Goal: Task Accomplishment & Management: Manage account settings

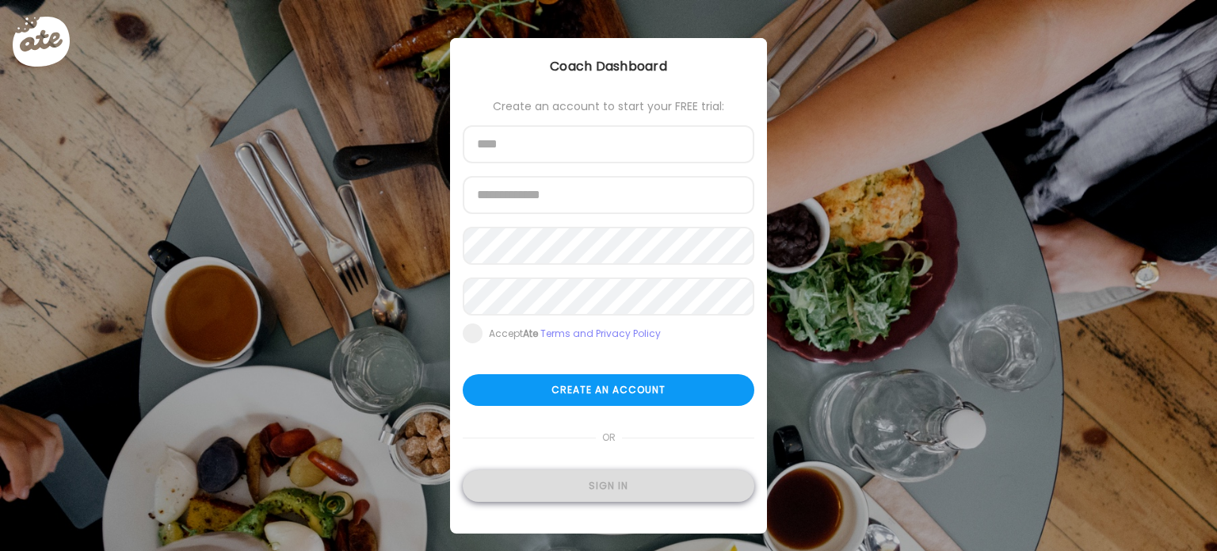
type input "**********"
click at [611, 494] on div "Sign in" at bounding box center [609, 486] width 292 height 32
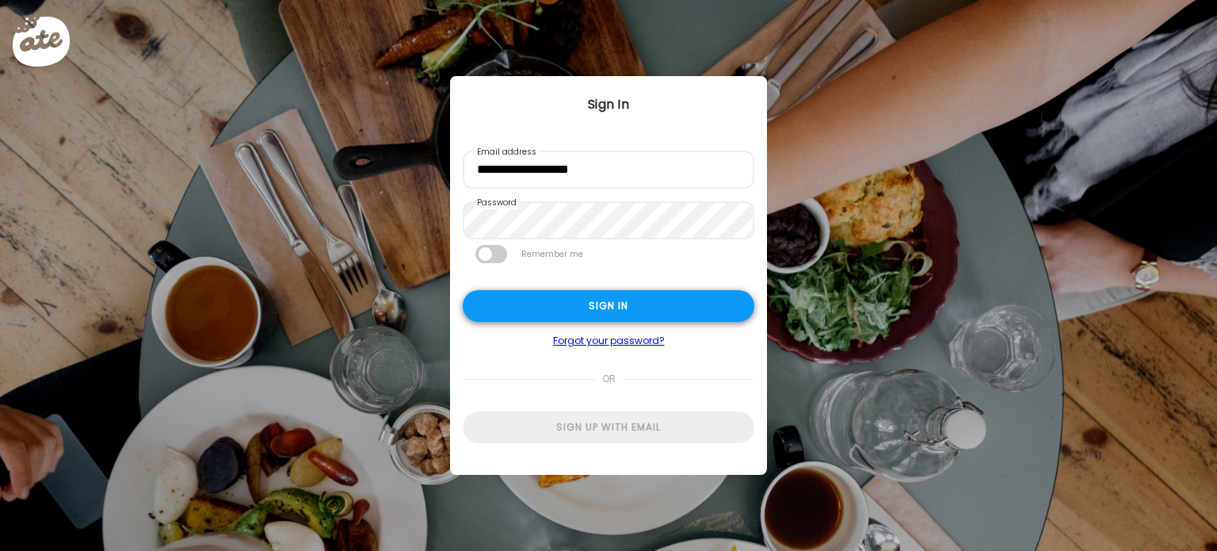
click at [613, 318] on div "Sign in" at bounding box center [609, 306] width 292 height 32
type input "**********"
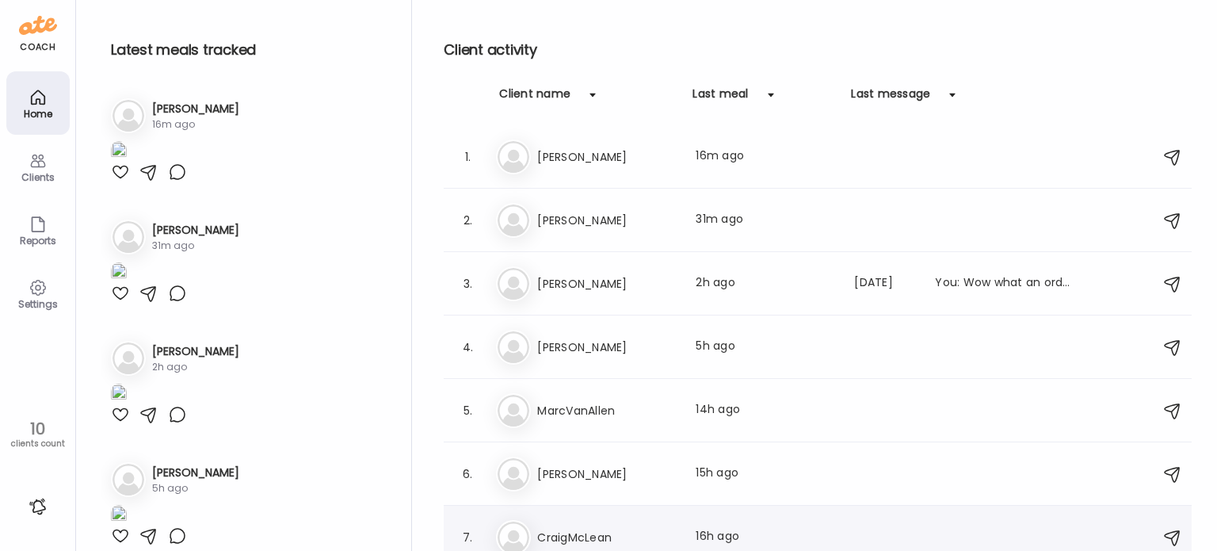
click at [602, 521] on div "Cr CraigMcLean Last meal: 16h ago" at bounding box center [820, 537] width 648 height 35
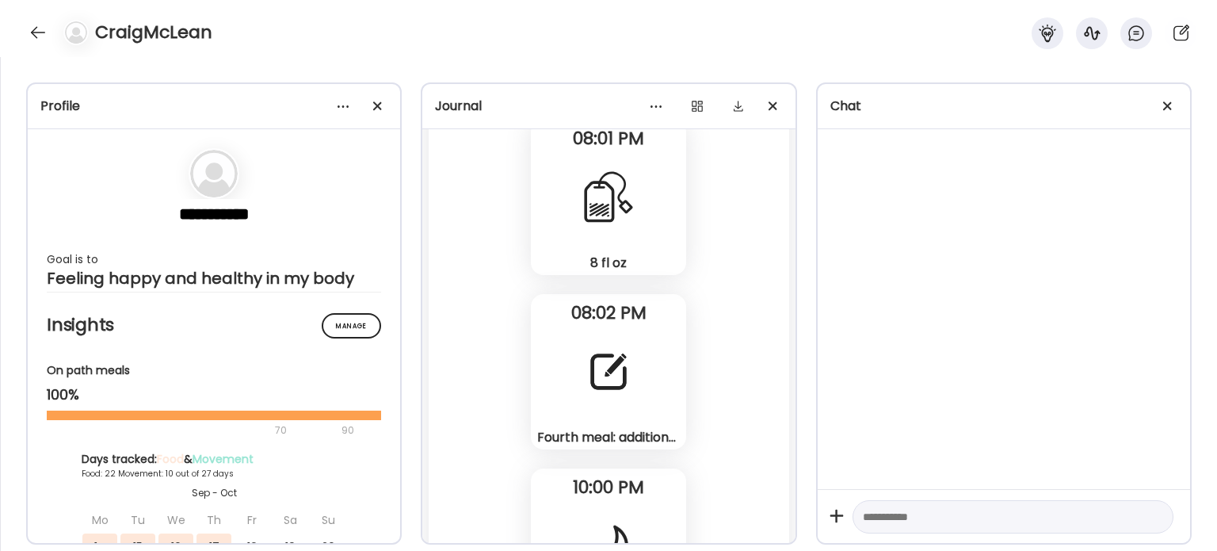
scroll to position [49312, 0]
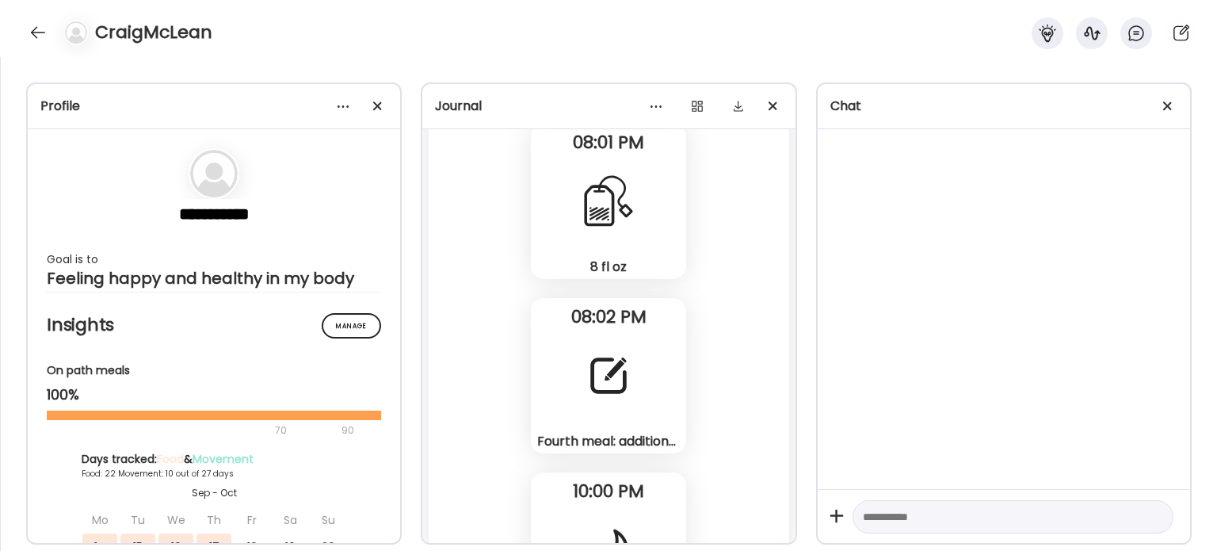
click at [630, 428] on div "Fourth meal: additional protein shake. Note" at bounding box center [608, 375] width 155 height 155
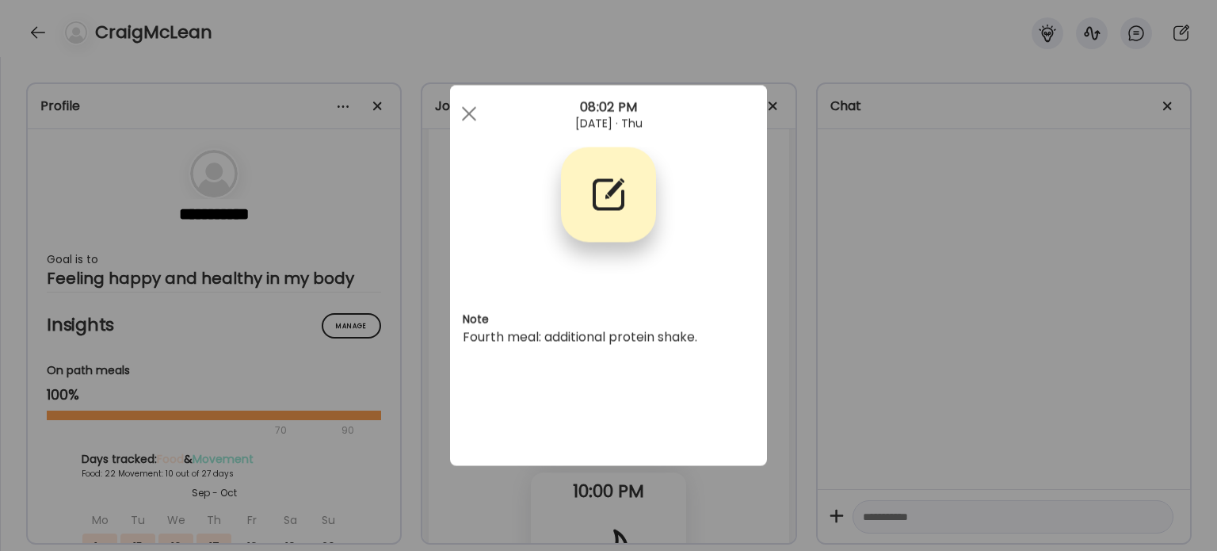
click at [630, 428] on div "Note Fourth meal: additional protein shake." at bounding box center [608, 276] width 317 height 380
click at [818, 440] on div "Ate Coach Dashboard Wahoo! It’s official Take a moment to set up your Coach Pro…" at bounding box center [608, 275] width 1217 height 551
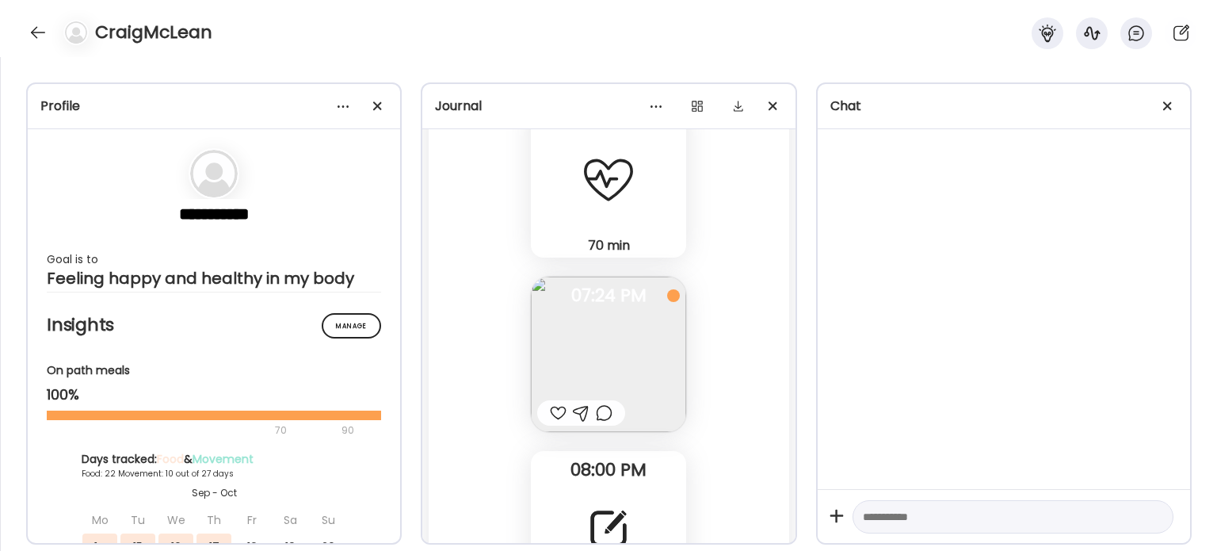
scroll to position [48464, 0]
click at [550, 403] on div at bounding box center [558, 410] width 17 height 19
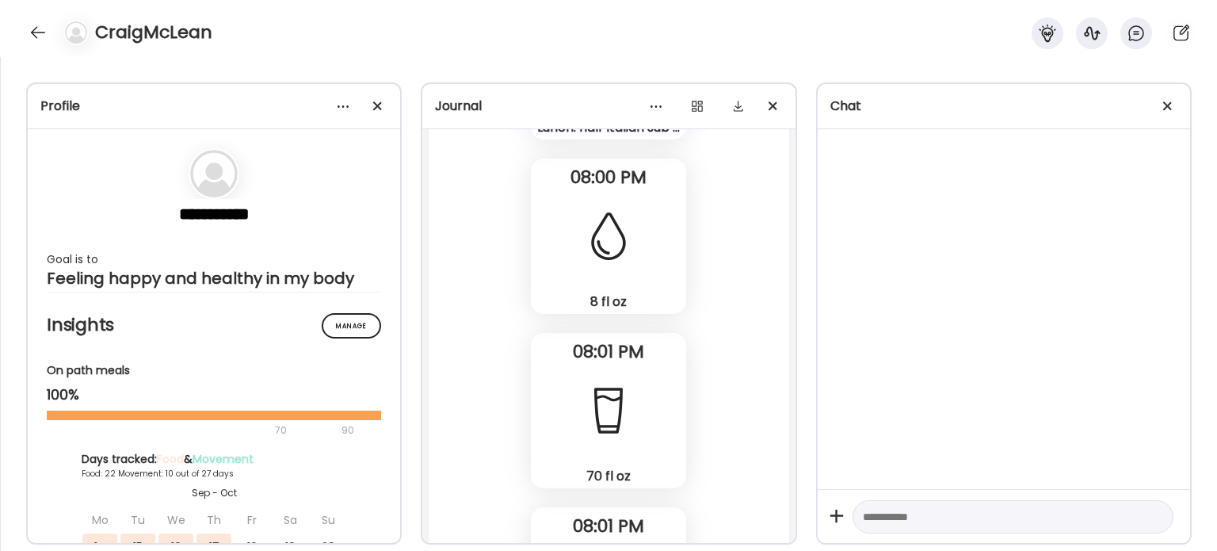
scroll to position [48929, 0]
click at [436, 353] on div "Fasting: 13h 37m [DATE] Note not added Questions not answered 07:25 AM 70 min O…" at bounding box center [609, 247] width 360 height 1729
click at [30, 32] on div at bounding box center [37, 32] width 25 height 25
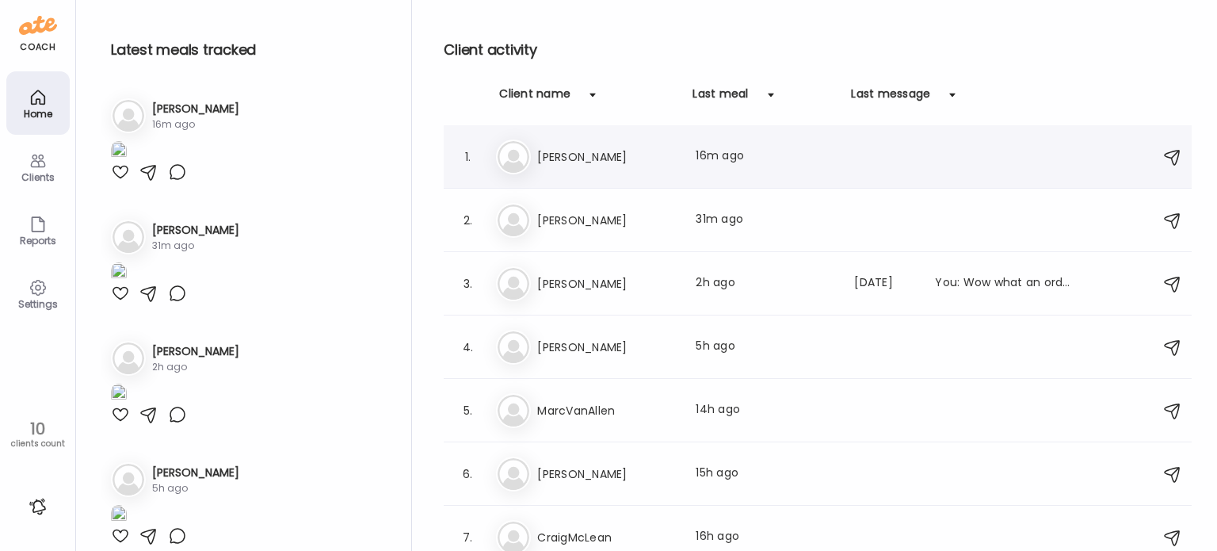
click at [586, 155] on h3 "[PERSON_NAME]" at bounding box center [606, 156] width 139 height 19
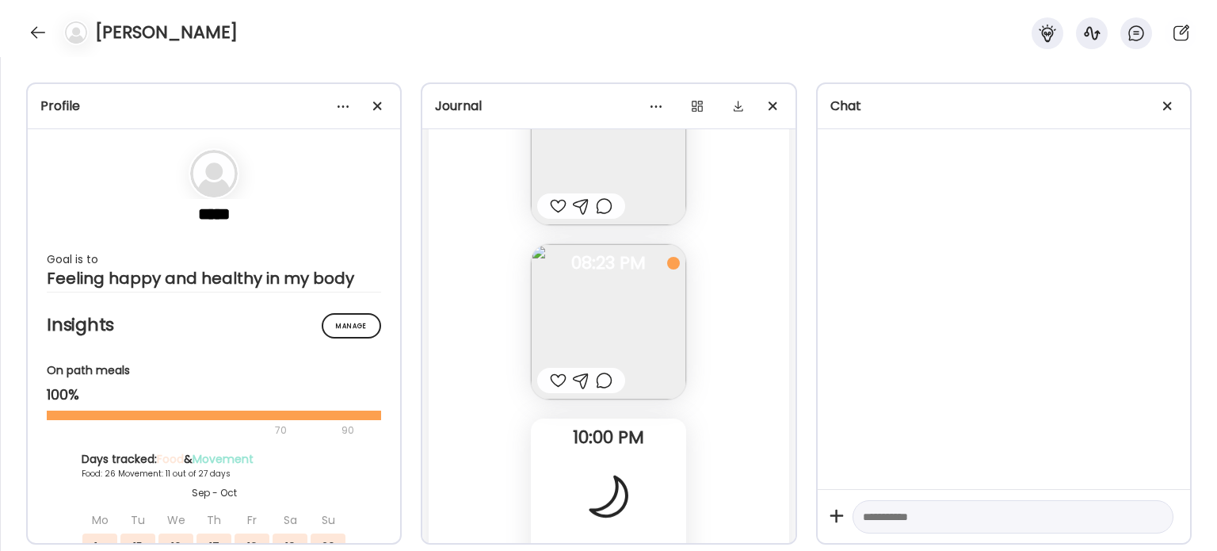
scroll to position [40448, 0]
click at [640, 333] on img at bounding box center [608, 322] width 155 height 155
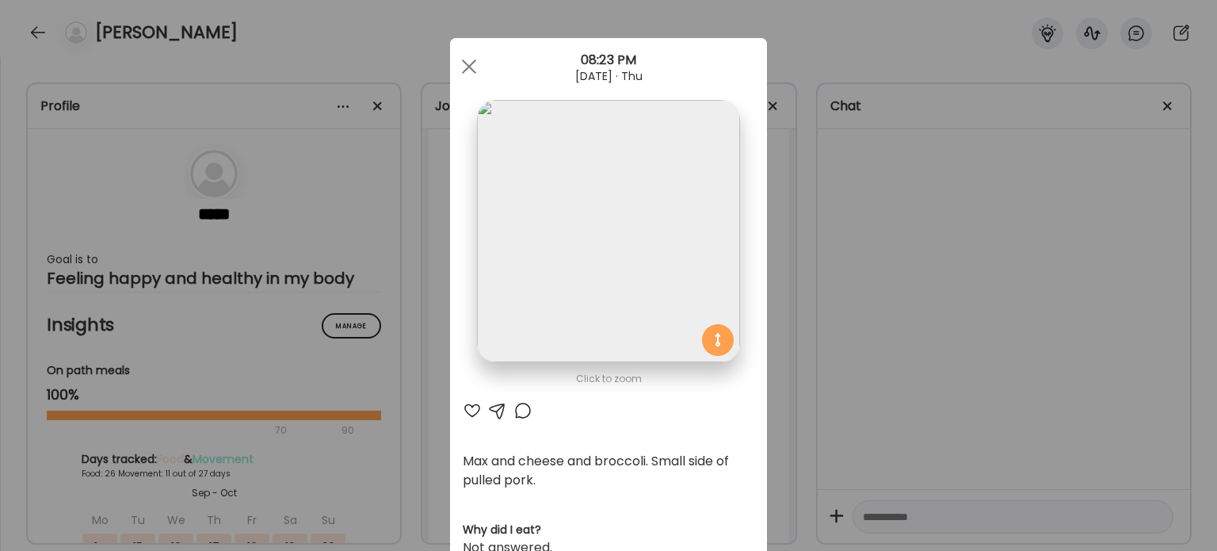
click at [826, 271] on div "Ate Coach Dashboard Wahoo! It’s official Take a moment to set up your Coach Pro…" at bounding box center [608, 275] width 1217 height 551
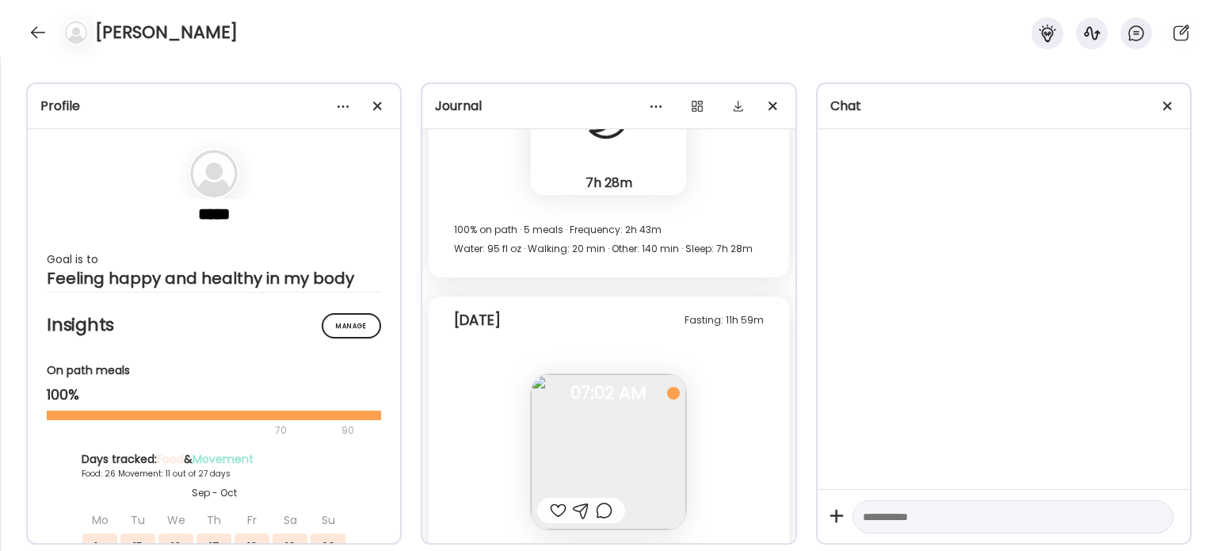
scroll to position [39626, 0]
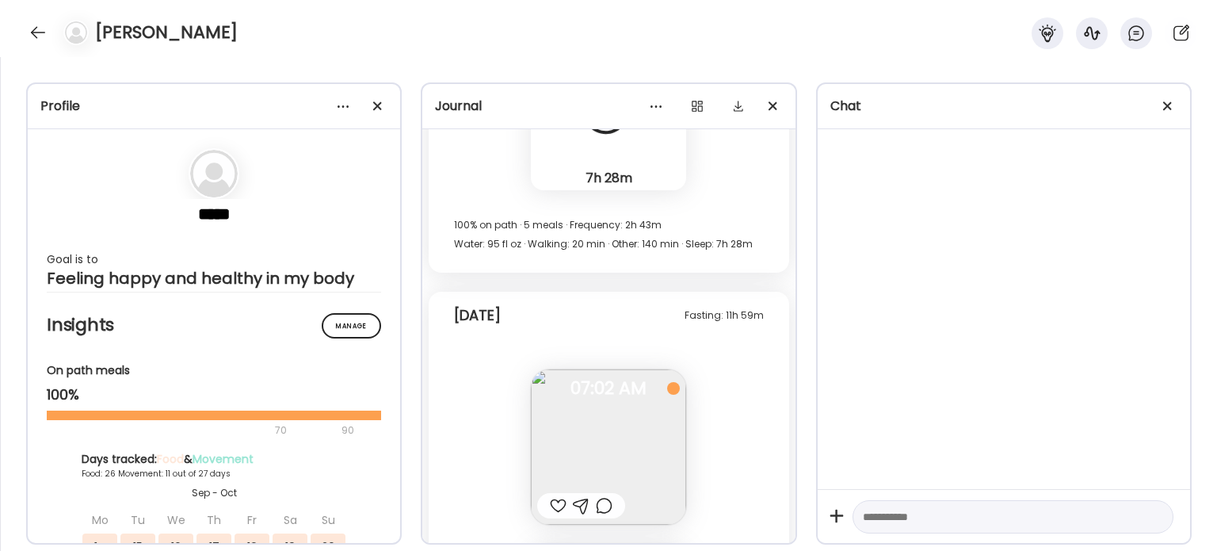
click at [32, 36] on div at bounding box center [37, 32] width 25 height 25
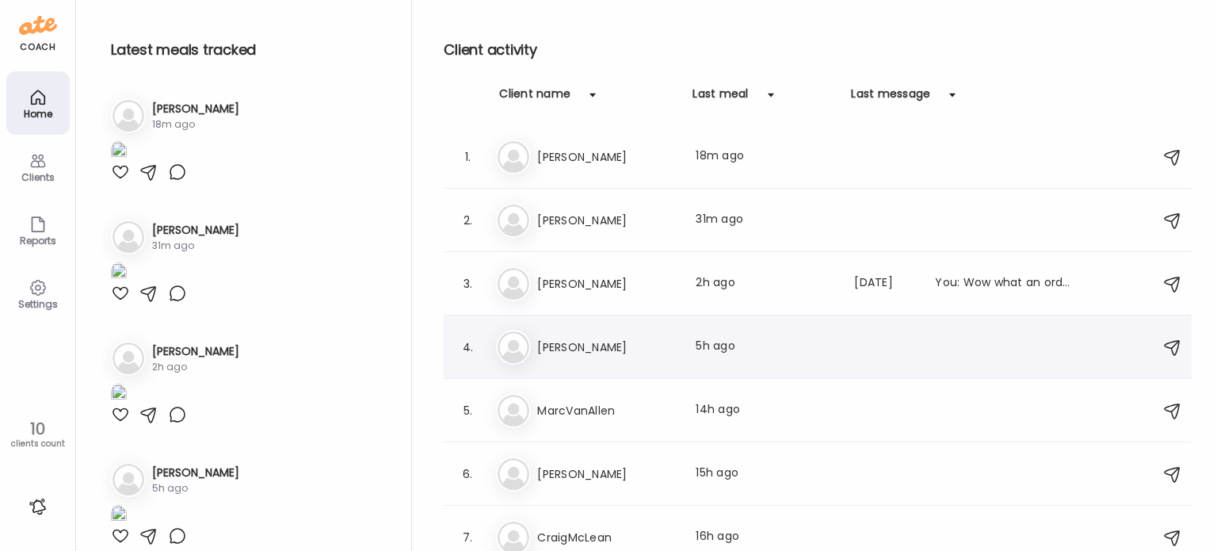
click at [579, 343] on h3 "[PERSON_NAME]" at bounding box center [606, 347] width 139 height 19
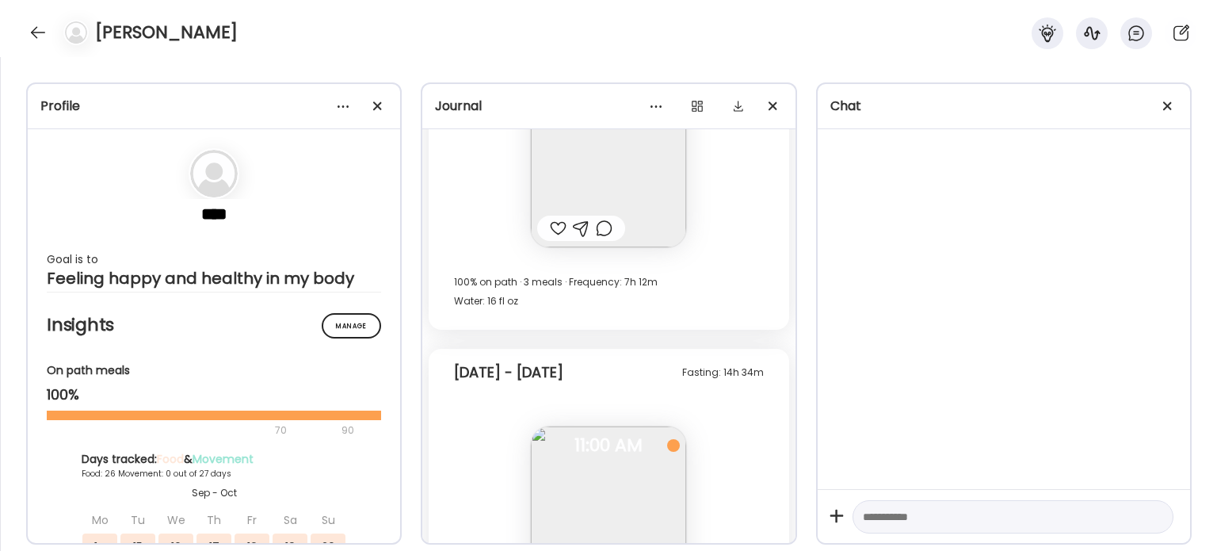
scroll to position [46619, 0]
click at [28, 33] on div at bounding box center [37, 32] width 25 height 25
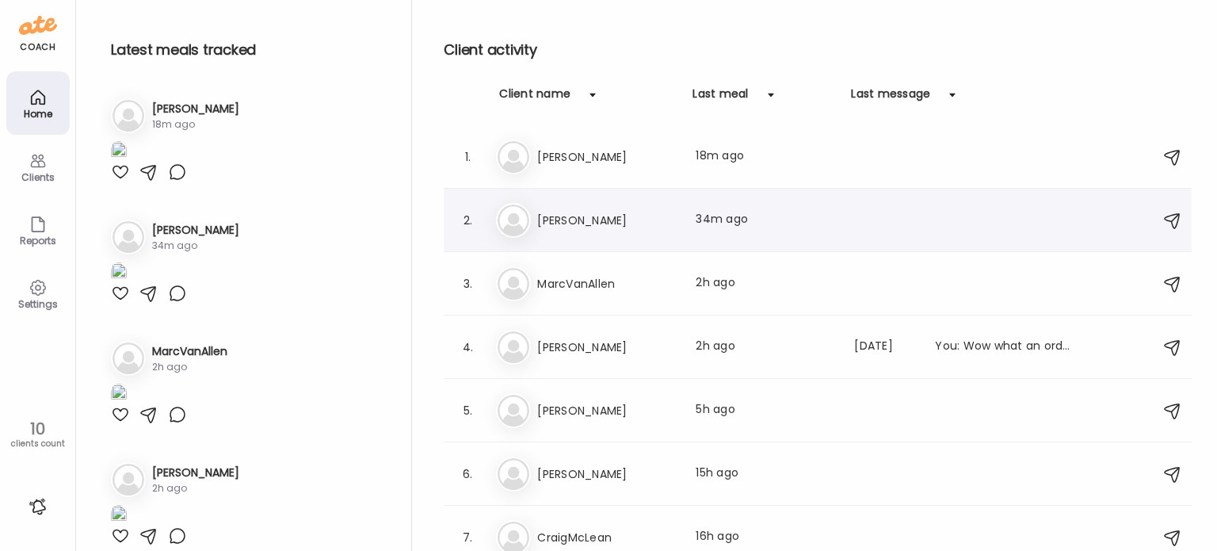
click at [589, 224] on h3 "[PERSON_NAME]" at bounding box center [606, 220] width 139 height 19
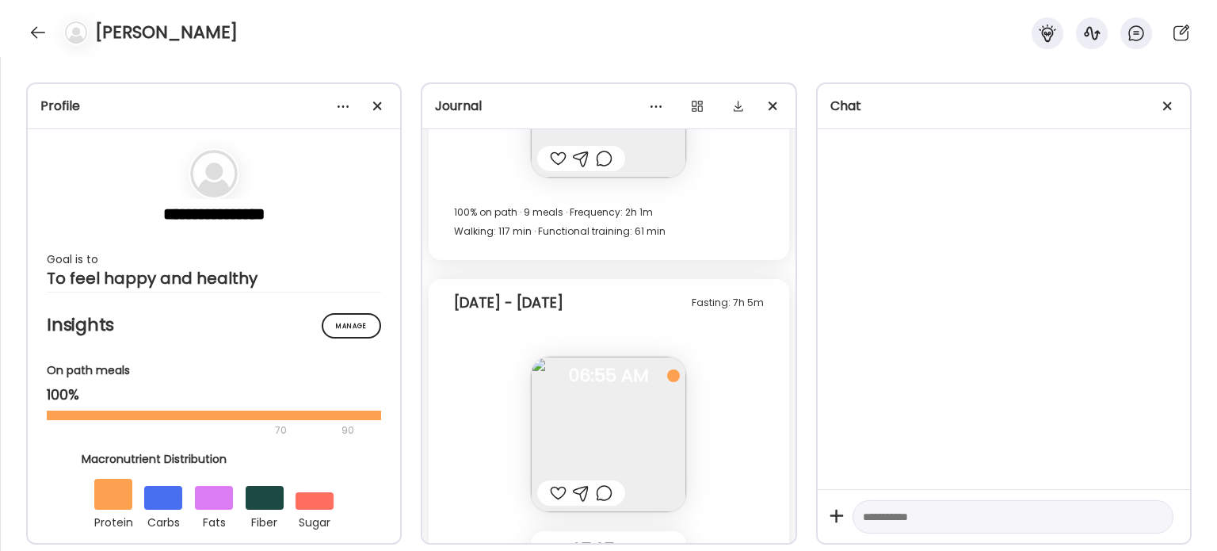
scroll to position [68816, 0]
click at [43, 37] on div at bounding box center [37, 32] width 25 height 25
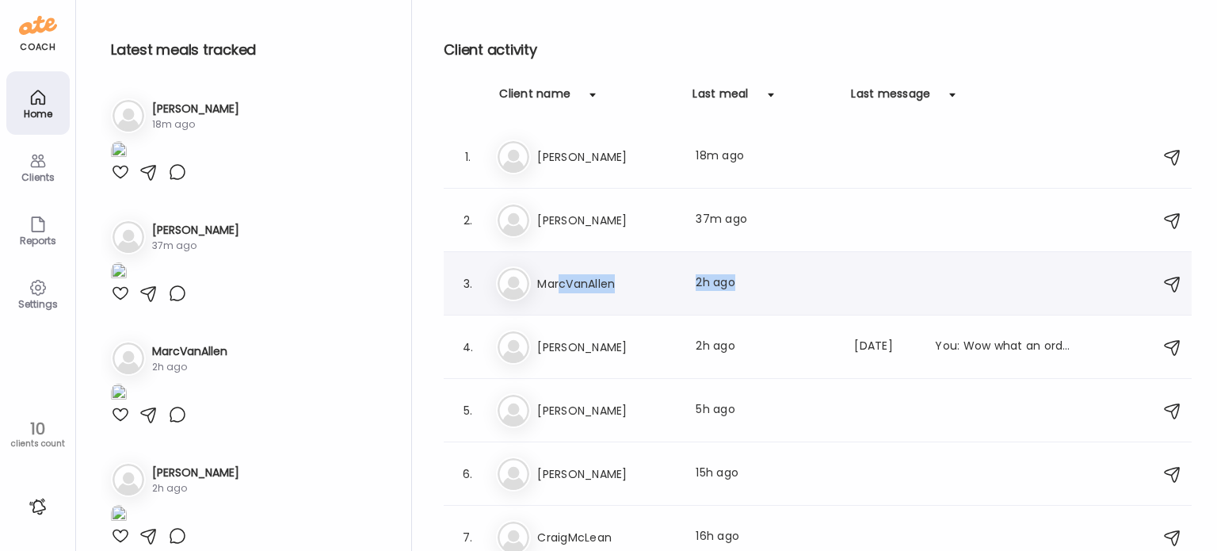
drag, startPoint x: 559, startPoint y: 299, endPoint x: 807, endPoint y: 262, distance: 249.9
click at [807, 262] on div "3. Ma MarcVanAllen Last meal: 2h ago" at bounding box center [818, 283] width 748 height 63
click at [590, 281] on h3 "MarcVanAllen" at bounding box center [606, 283] width 139 height 19
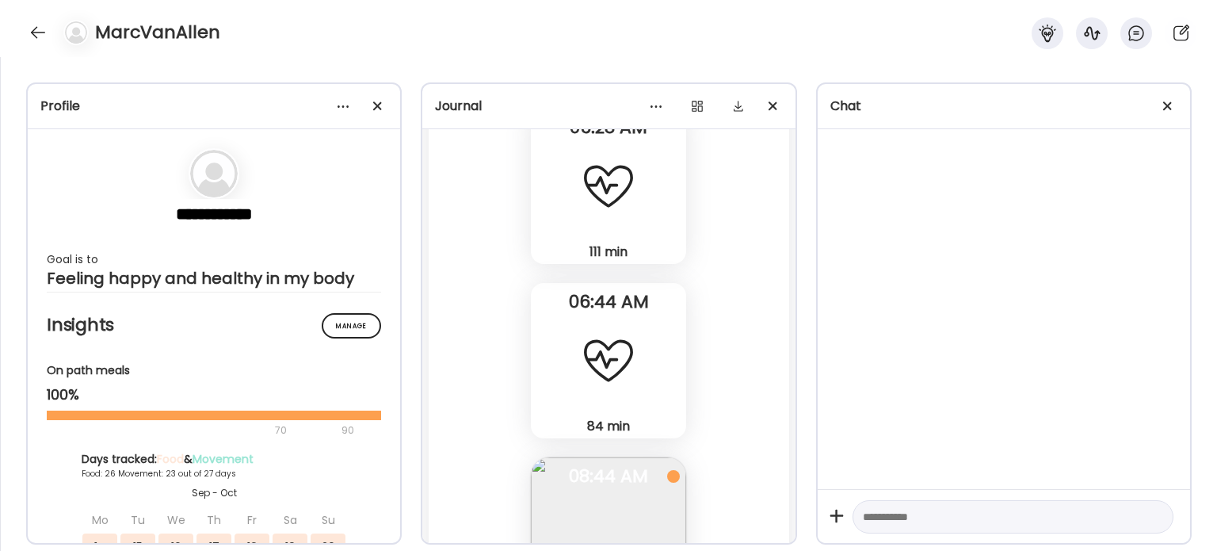
scroll to position [54518, 0]
click at [46, 42] on div at bounding box center [37, 32] width 25 height 25
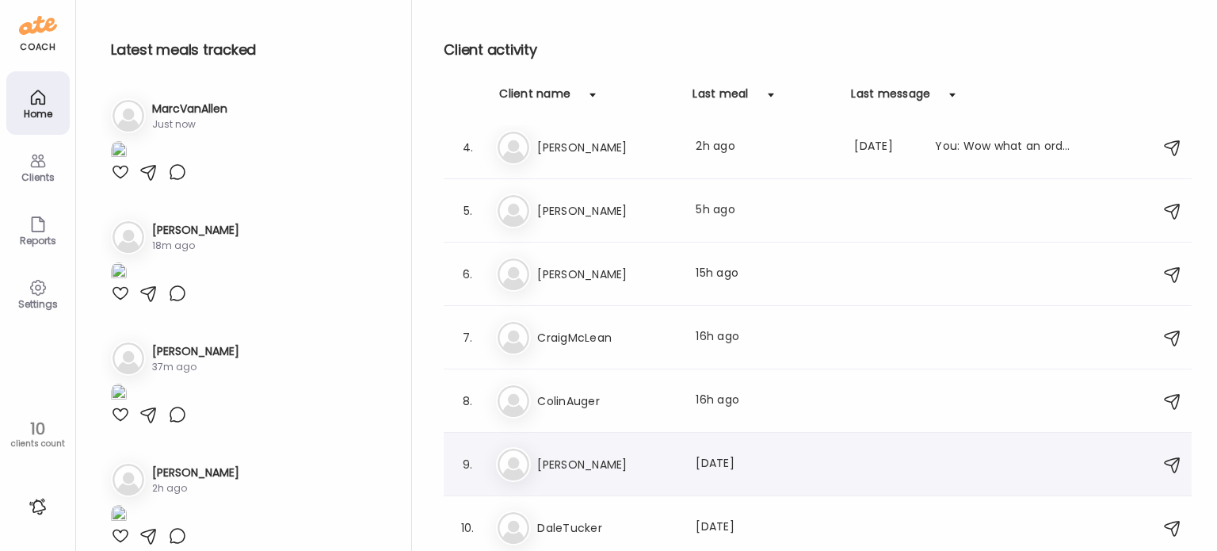
scroll to position [0, 0]
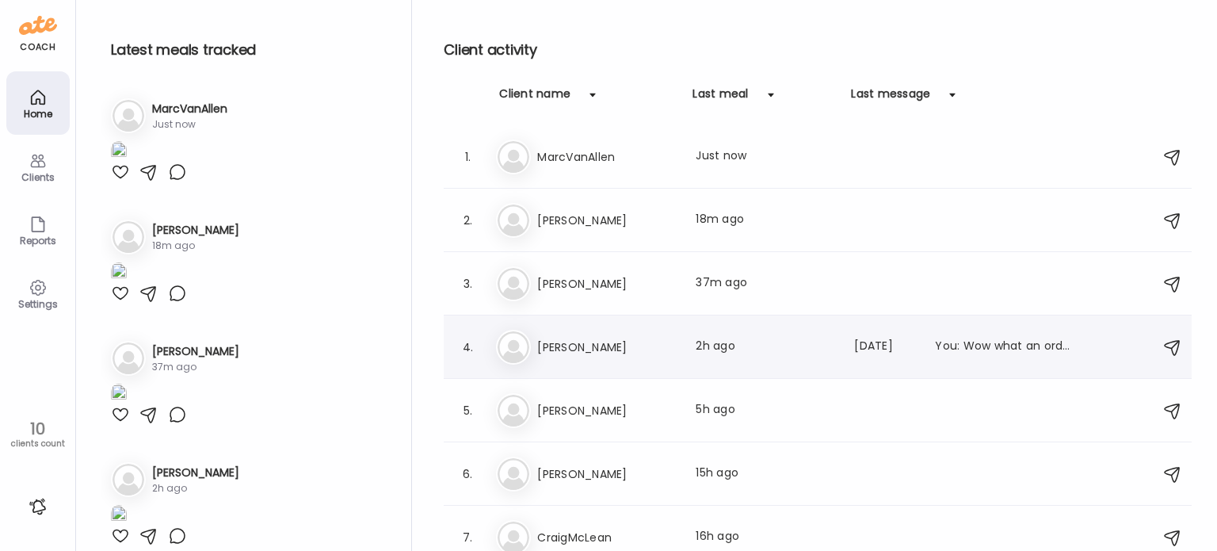
click at [586, 376] on div "4. [PERSON_NAME] Last meal: 2h ago Last message: [DATE] You: Wow what an ordeal…" at bounding box center [818, 346] width 748 height 63
click at [573, 362] on div "[PERSON_NAME] Last meal: 2h ago Last message: [DATE] You: Wow what an ordeal [P…" at bounding box center [820, 347] width 648 height 35
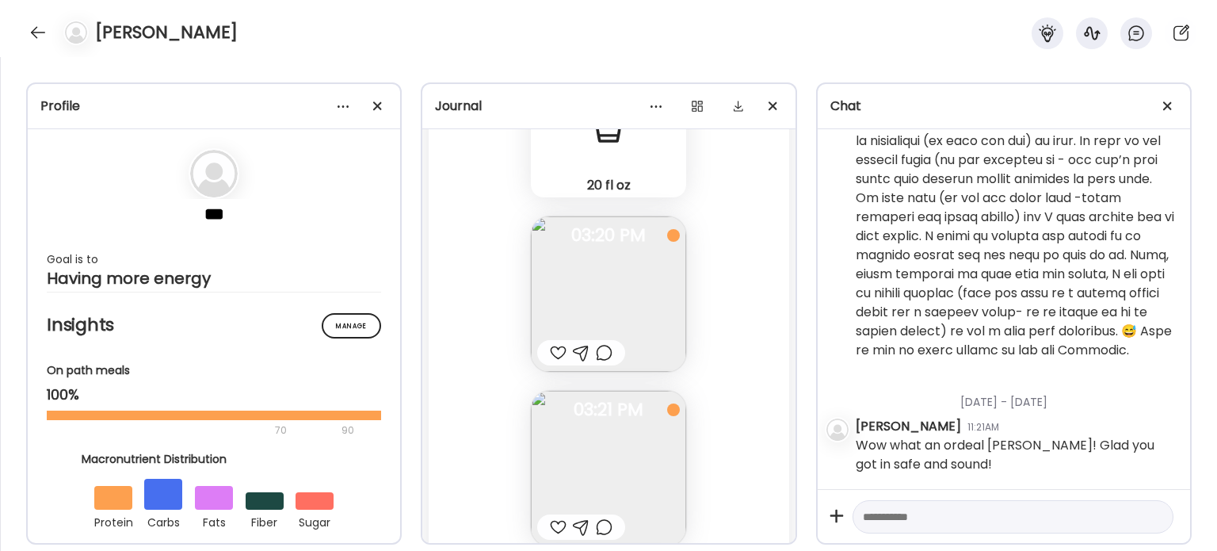
scroll to position [63979, 0]
click at [655, 297] on img at bounding box center [608, 286] width 155 height 155
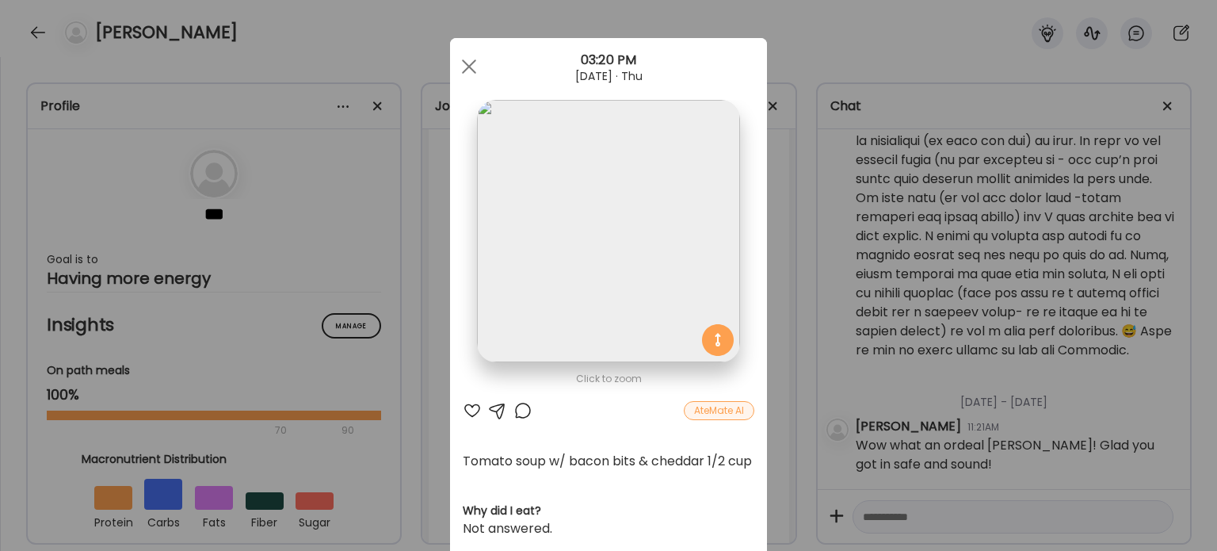
click at [765, 307] on div "Ate Coach Dashboard Wahoo! It’s official Take a moment to set up your Coach Pro…" at bounding box center [608, 275] width 1217 height 551
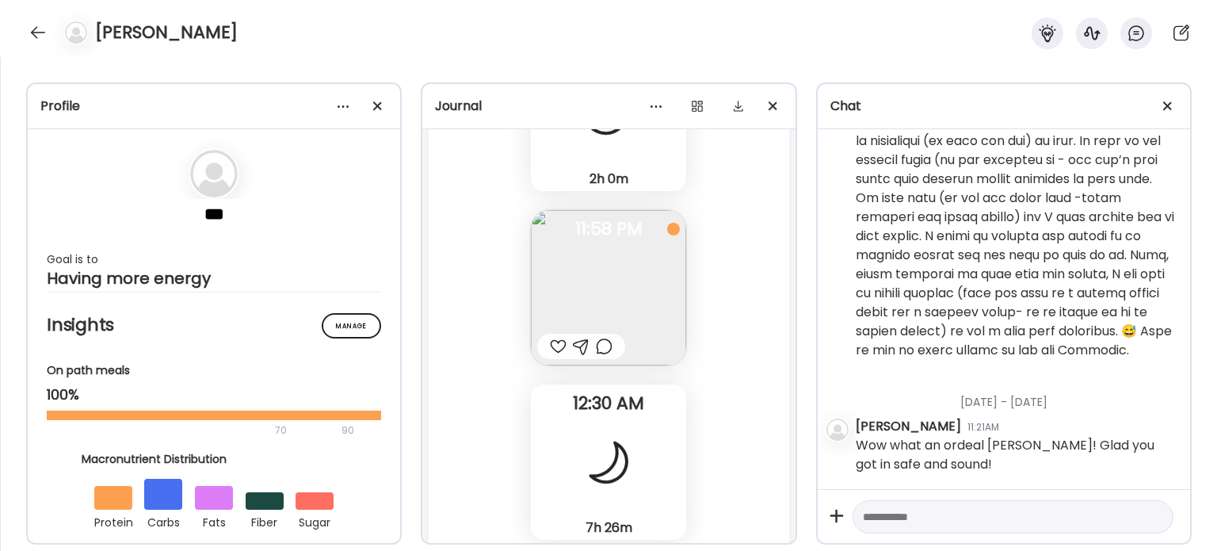
scroll to position [65232, 0]
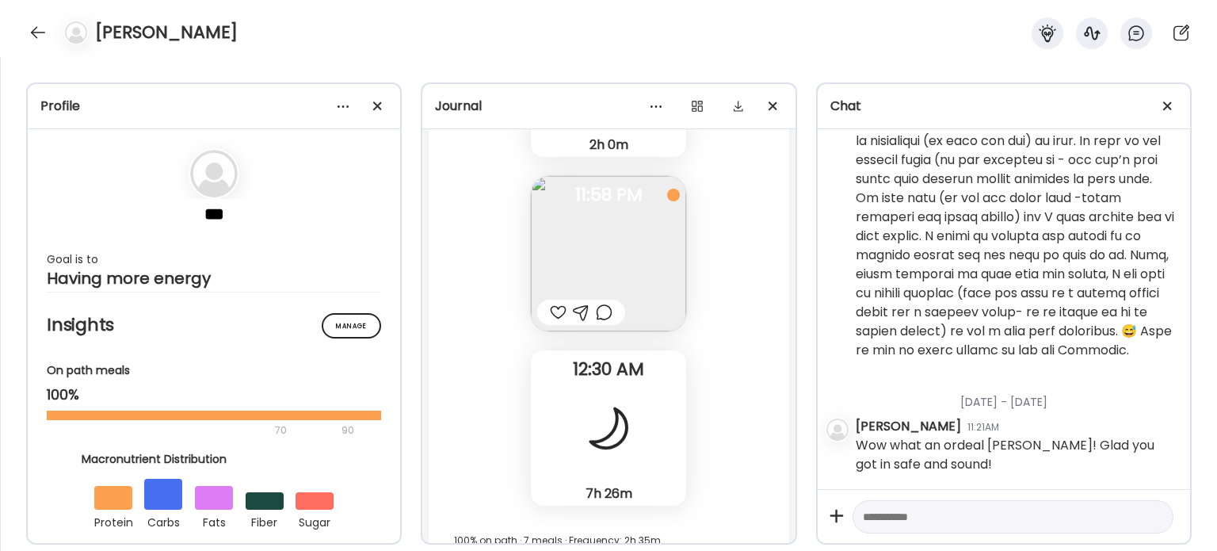
click at [603, 408] on div at bounding box center [608, 427] width 57 height 57
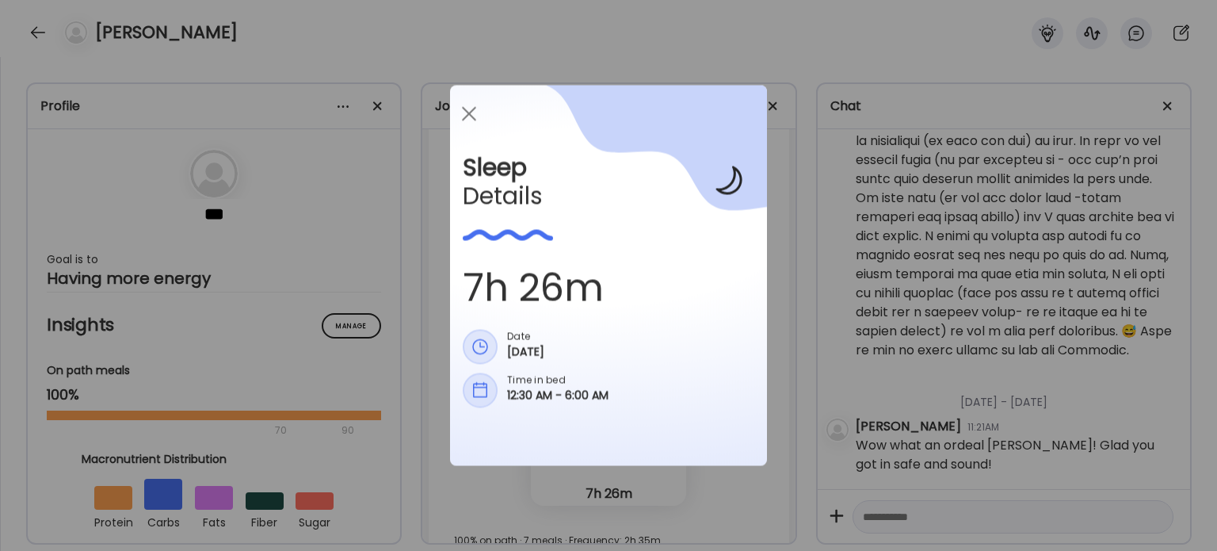
click at [616, 487] on div "Ate Coach Dashboard Wahoo! It’s official Take a moment to set up your Coach Pro…" at bounding box center [608, 275] width 1217 height 551
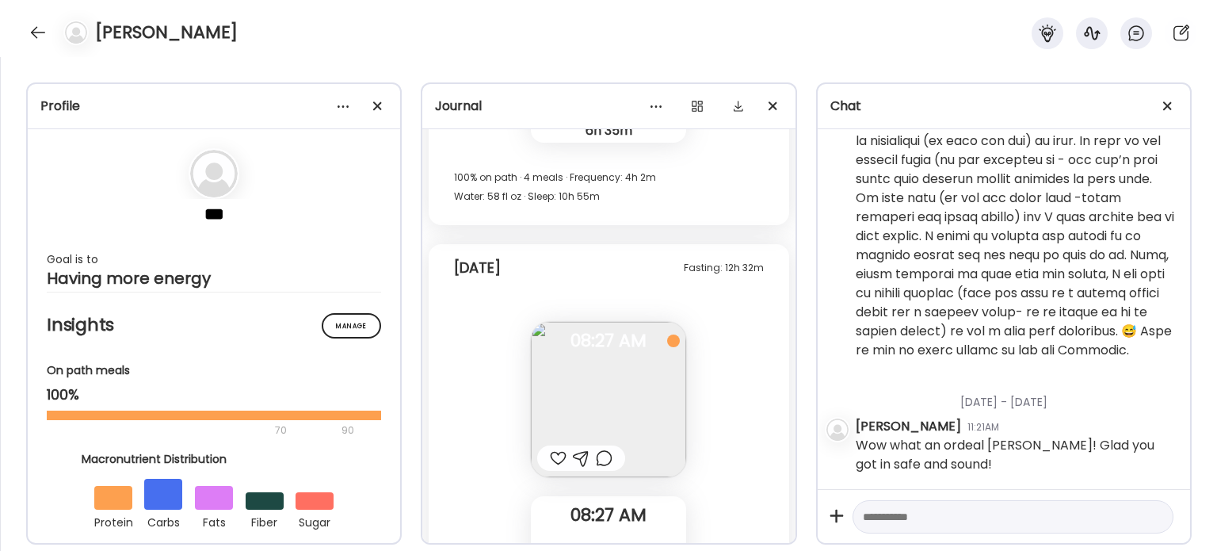
scroll to position [63671, 0]
